Goal: Task Accomplishment & Management: Complete application form

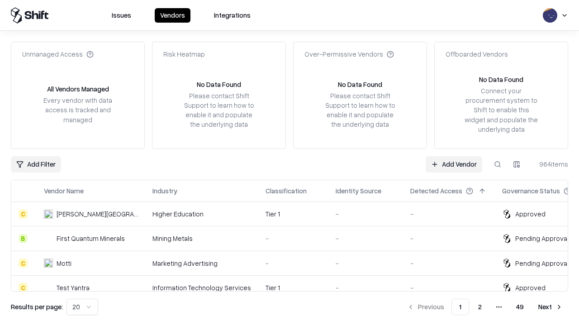
click at [454, 164] on link "Add Vendor" at bounding box center [454, 164] width 57 height 16
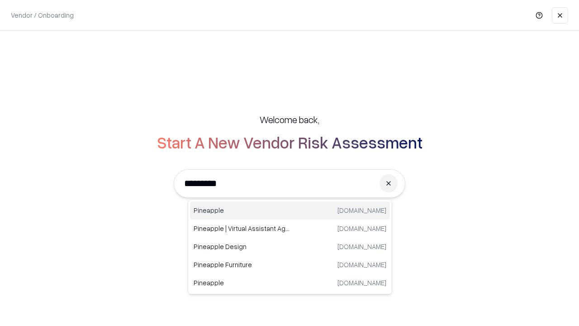
click at [290, 210] on div "Pineapple [DOMAIN_NAME]" at bounding box center [290, 210] width 200 height 18
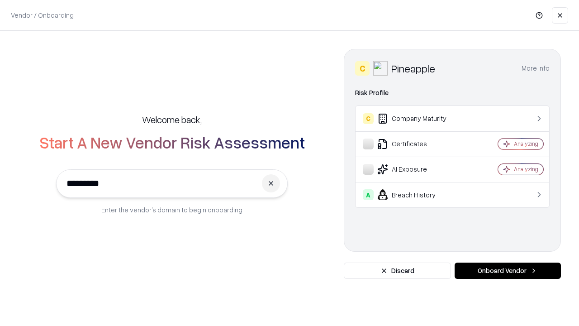
type input "*********"
click at [507, 270] on button "Onboard Vendor" at bounding box center [507, 270] width 106 height 16
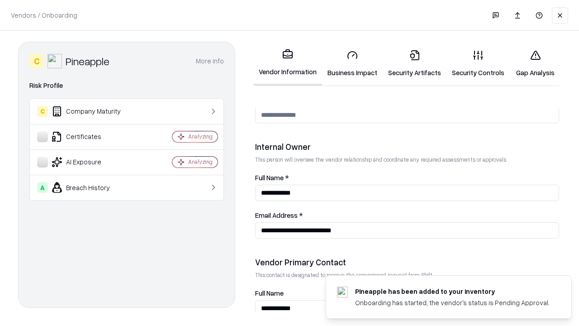
scroll to position [469, 0]
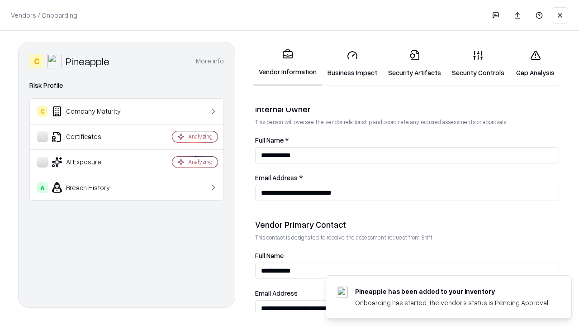
click at [352, 63] on link "Business Impact" at bounding box center [352, 64] width 61 height 42
click at [414, 63] on link "Security Artifacts" at bounding box center [415, 64] width 64 height 42
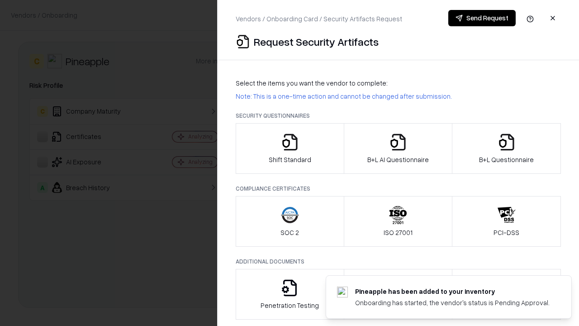
click at [289, 148] on icon "button" at bounding box center [290, 142] width 18 height 18
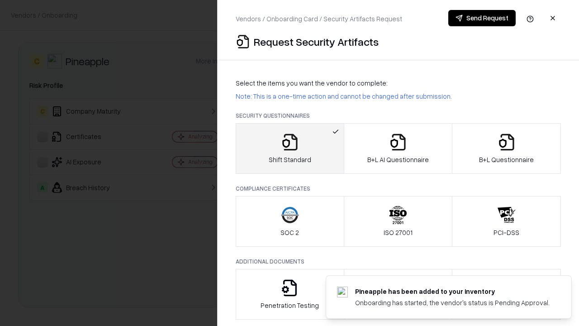
click at [482, 18] on button "Send Request" at bounding box center [481, 18] width 67 height 16
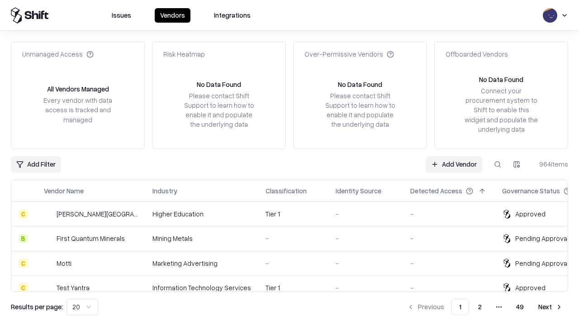
click at [497, 164] on button at bounding box center [497, 164] width 16 height 16
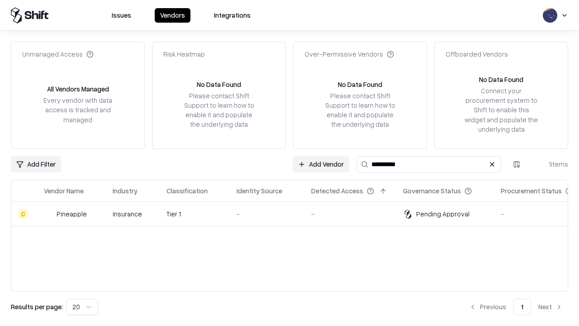
type input "*********"
click at [295, 213] on div "-" at bounding box center [267, 213] width 60 height 9
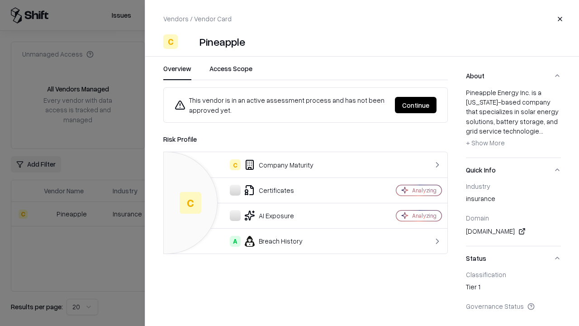
click at [416, 105] on button "Continue" at bounding box center [416, 105] width 42 height 16
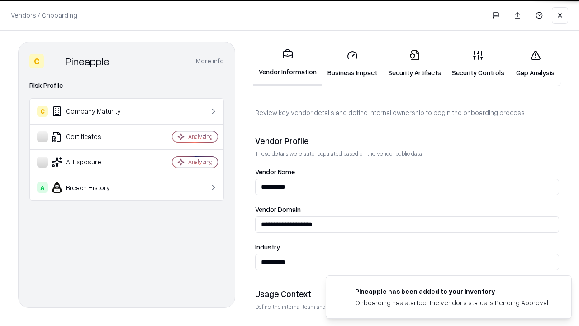
click at [414, 63] on link "Security Artifacts" at bounding box center [415, 64] width 64 height 42
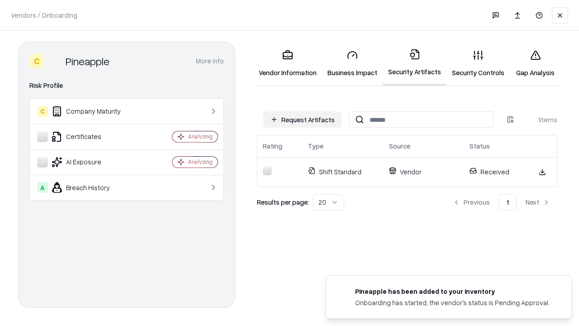
click at [478, 63] on link "Security Controls" at bounding box center [477, 64] width 63 height 42
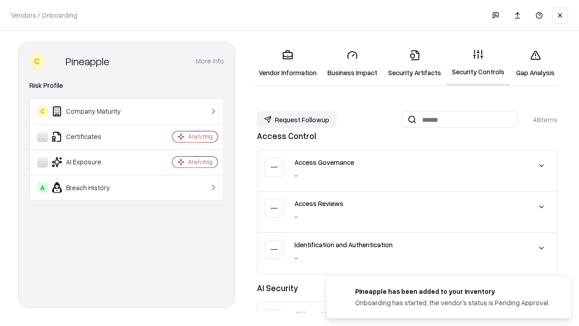
click at [297, 119] on button "Request Followup" at bounding box center [297, 119] width 80 height 16
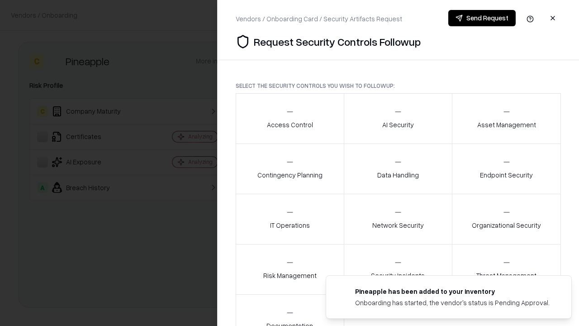
click at [289, 118] on div "Access Control" at bounding box center [290, 118] width 46 height 22
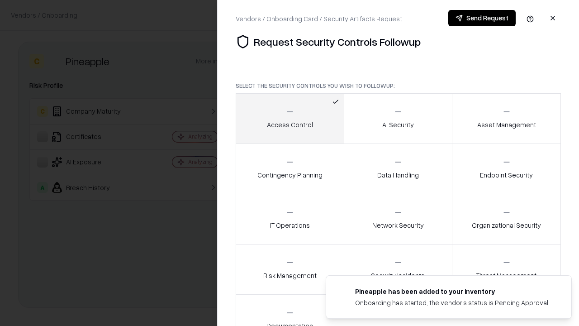
click at [482, 18] on button "Send Request" at bounding box center [481, 18] width 67 height 16
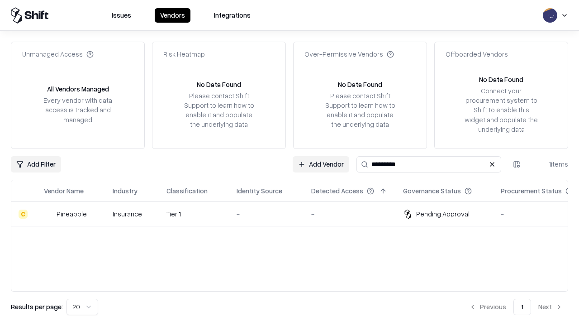
type input "*********"
click at [295, 213] on div "-" at bounding box center [267, 213] width 60 height 9
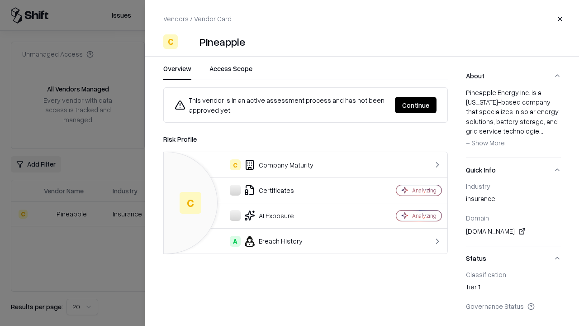
click at [416, 105] on button "Continue" at bounding box center [416, 105] width 42 height 16
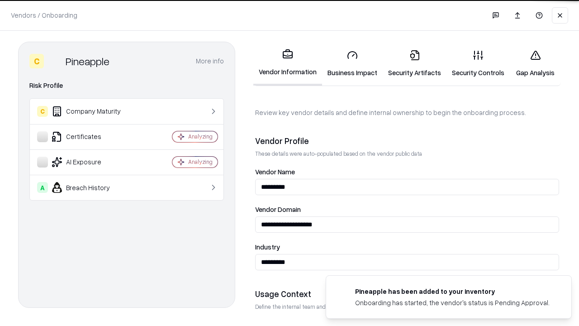
click at [535, 63] on link "Gap Analysis" at bounding box center [535, 64] width 51 height 42
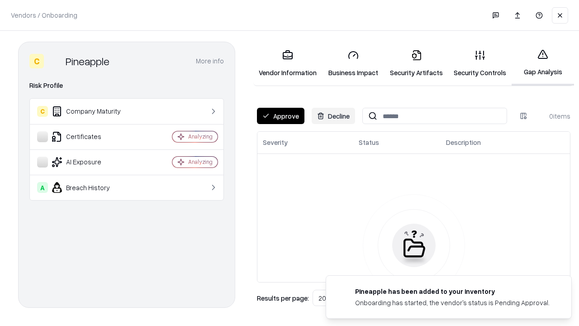
click at [280, 116] on button "Approve" at bounding box center [280, 116] width 47 height 16
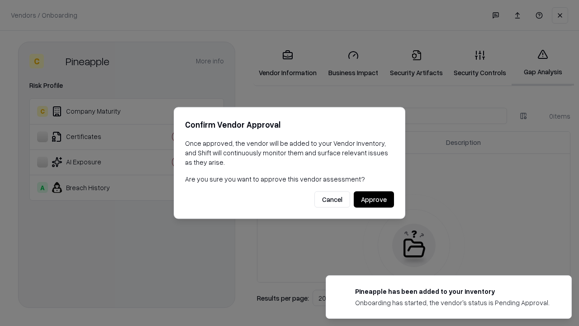
click at [374, 199] on button "Approve" at bounding box center [374, 199] width 40 height 16
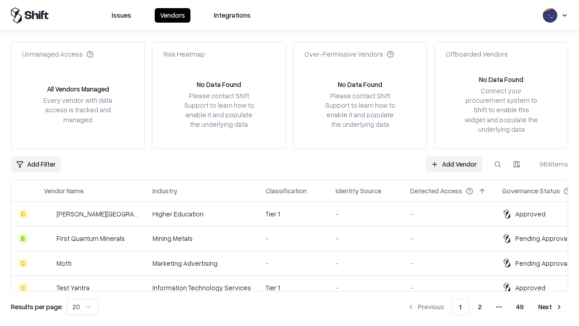
type input "*********"
click at [454, 164] on link "Add Vendor" at bounding box center [454, 164] width 57 height 16
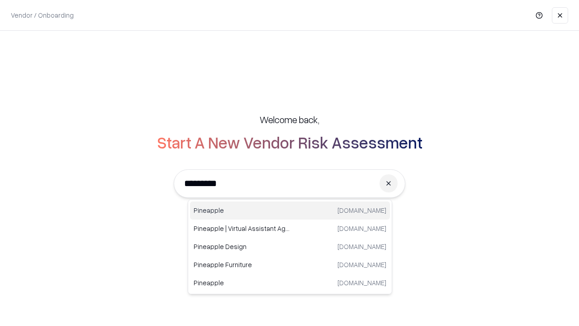
click at [290, 210] on div "Pineapple [DOMAIN_NAME]" at bounding box center [290, 210] width 200 height 18
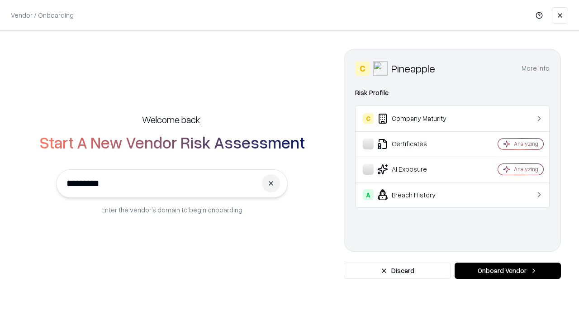
type input "*********"
click at [507, 270] on button "Onboard Vendor" at bounding box center [507, 270] width 106 height 16
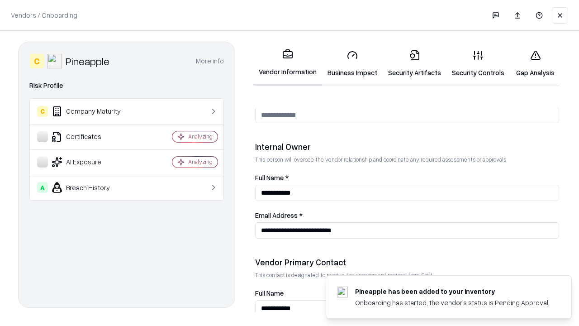
scroll to position [469, 0]
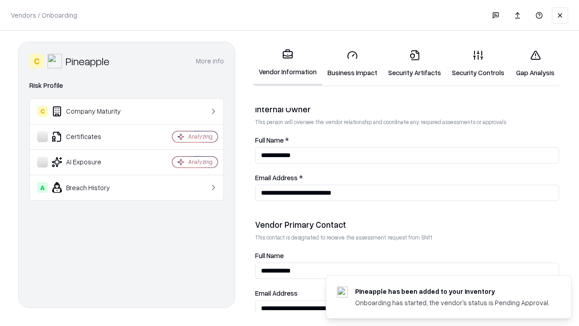
click at [535, 63] on link "Gap Analysis" at bounding box center [535, 64] width 51 height 42
